Goal: Book appointment/travel/reservation

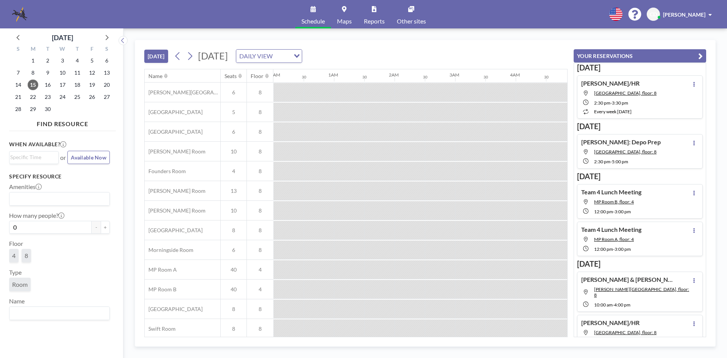
scroll to position [0, 636]
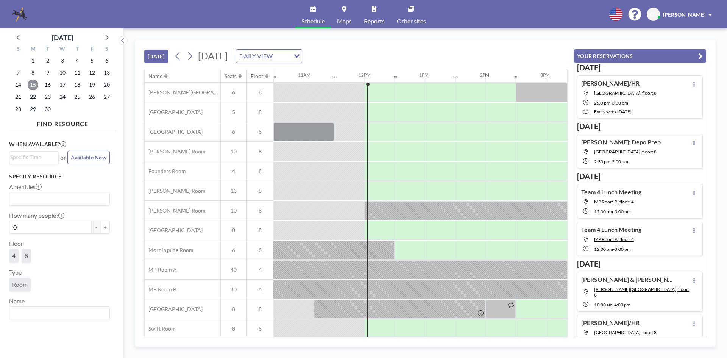
click at [32, 84] on span "15" at bounding box center [33, 85] width 11 height 11
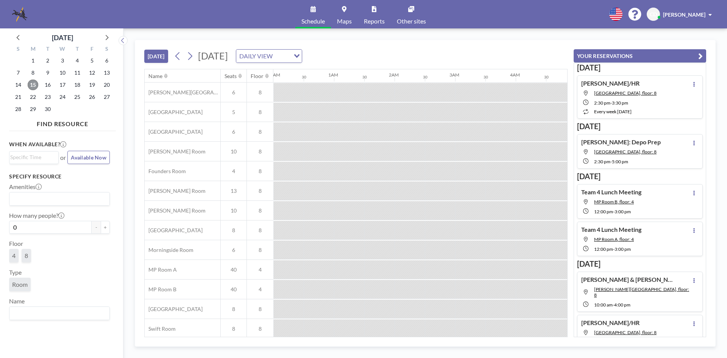
scroll to position [0, 697]
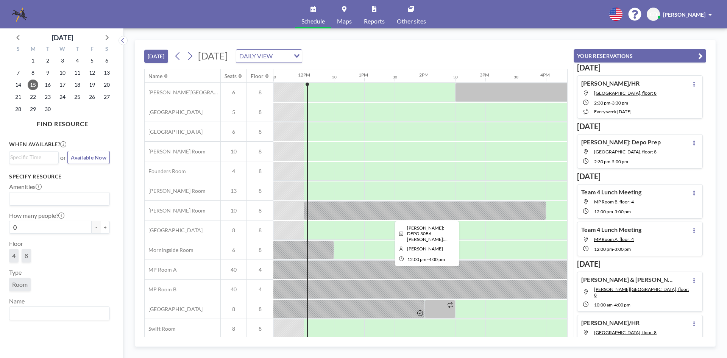
click at [384, 206] on div at bounding box center [425, 210] width 242 height 19
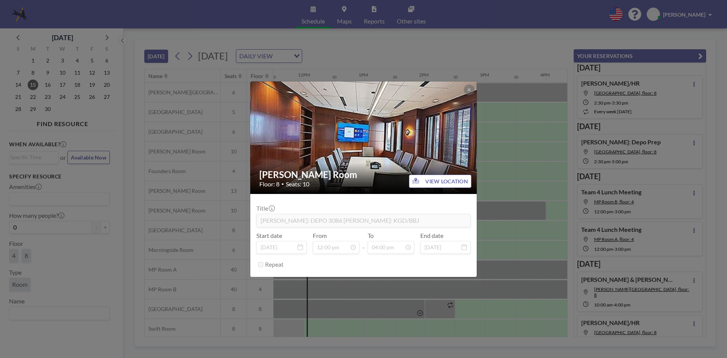
click at [538, 173] on div "McGhee Room Floor: 8 • Seats: 10 VIEW LOCATION Title Lundy v. McLoud: DEPO 30B6…" at bounding box center [363, 179] width 727 height 358
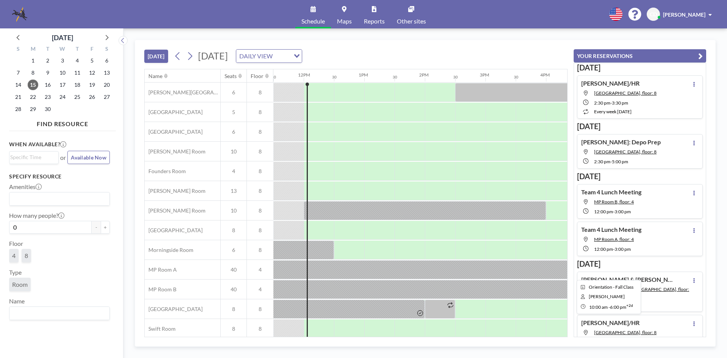
scroll to position [25, 697]
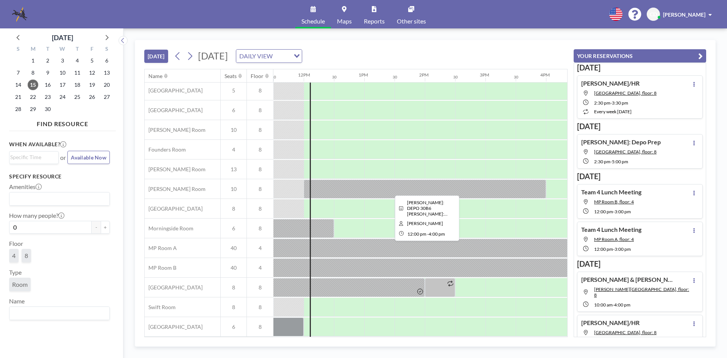
click at [343, 189] on div at bounding box center [425, 189] width 242 height 19
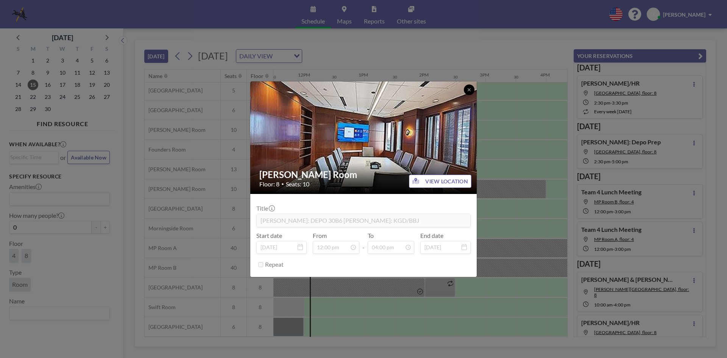
click at [470, 94] on button at bounding box center [469, 89] width 11 height 11
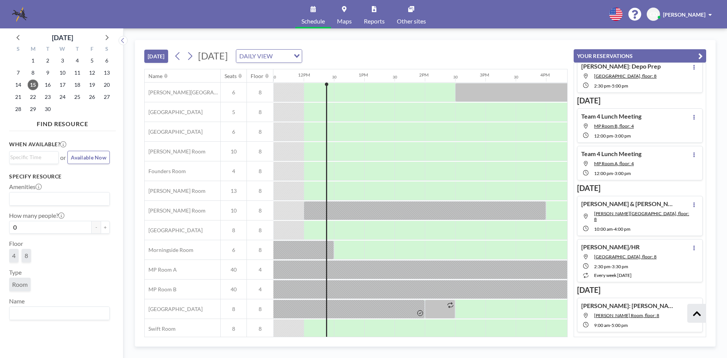
scroll to position [0, 0]
